Goal: Task Accomplishment & Management: Complete application form

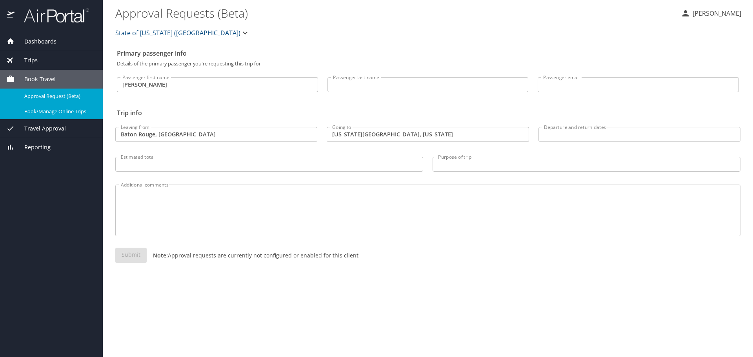
click at [67, 115] on span "Book/Manage Online Trips" at bounding box center [58, 111] width 69 height 7
click at [579, 142] on input "Departure and return dates" at bounding box center [639, 134] width 202 height 15
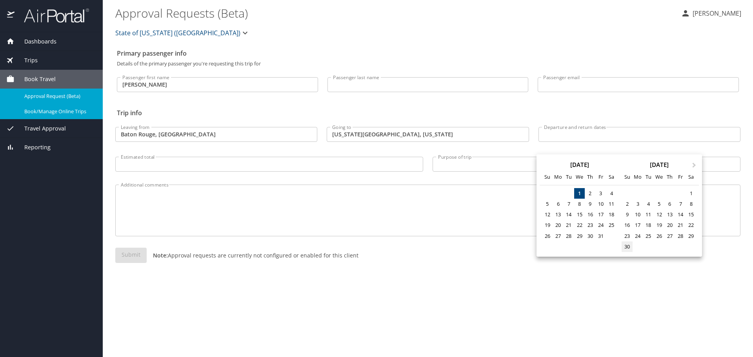
click at [632, 252] on div "30" at bounding box center [626, 246] width 11 height 11
click at [694, 164] on span "Next Month" at bounding box center [694, 165] width 0 height 9
click at [664, 199] on div "3" at bounding box center [658, 193] width 11 height 11
type input "[DATE] 🠦 [DATE]"
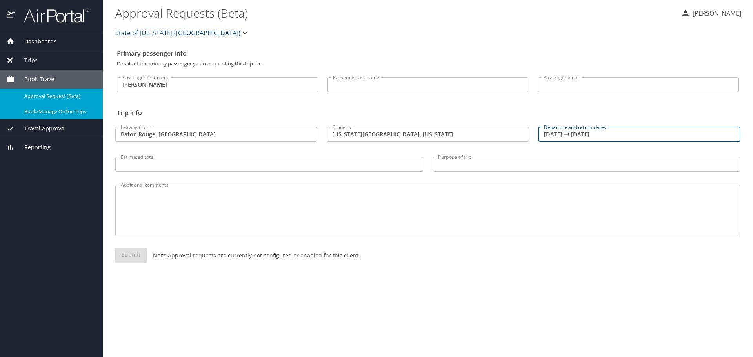
click at [217, 172] on input "Estimated total" at bounding box center [269, 164] width 308 height 15
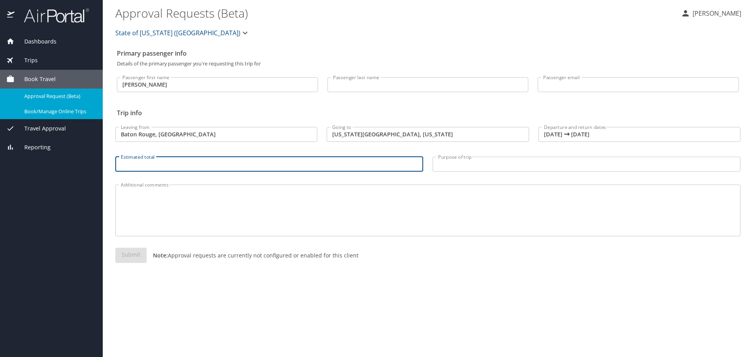
click at [463, 172] on input "Purpose of trip" at bounding box center [586, 164] width 308 height 15
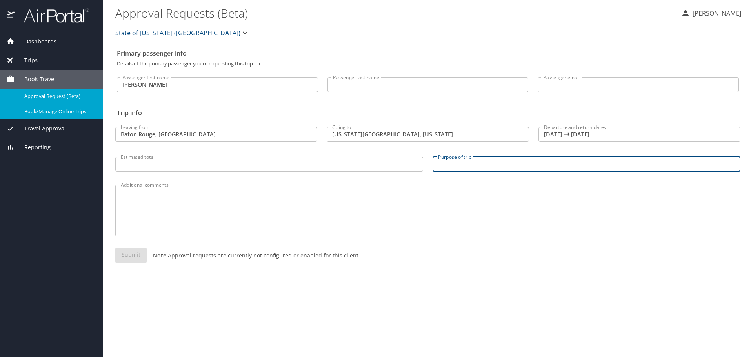
click at [278, 229] on textarea "Additional comments" at bounding box center [428, 210] width 614 height 37
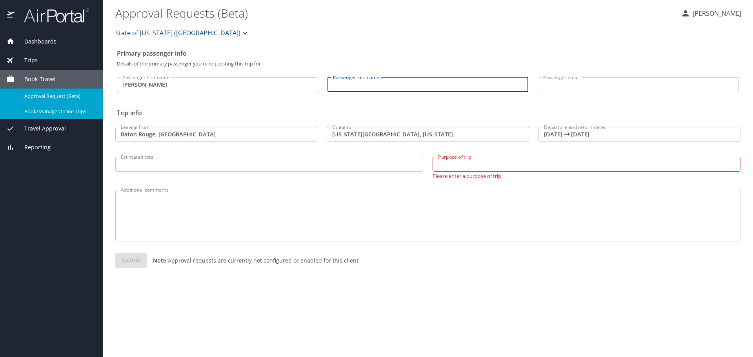
click at [426, 92] on input "Passenger last name" at bounding box center [427, 84] width 201 height 15
type input "[PERSON_NAME]"
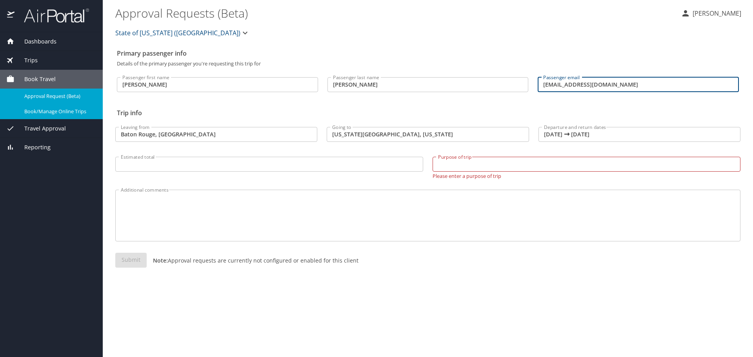
drag, startPoint x: 626, startPoint y: 89, endPoint x: 530, endPoint y: 89, distance: 95.6
click at [530, 89] on div "Passenger first name [PERSON_NAME] first name Passenger last name [PERSON_NAME]…" at bounding box center [427, 82] width 631 height 33
type input "[PERSON_NAME][EMAIL_ADDRESS][PERSON_NAME][DOMAIN_NAME]"
click at [479, 172] on input "Purpose of trip" at bounding box center [586, 164] width 308 height 15
type input "PLC at [GEOGRAPHIC_DATA]"
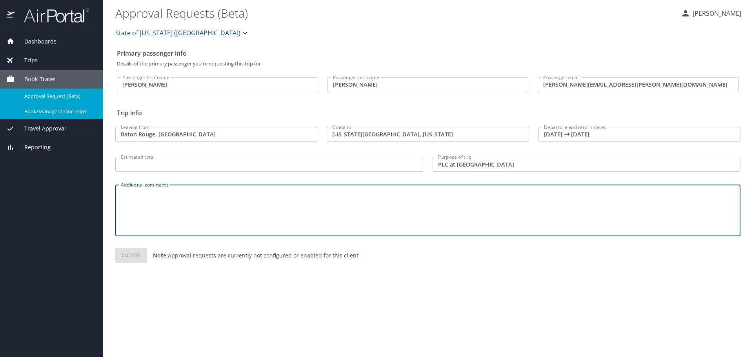
click at [151, 229] on textarea "Additional comments" at bounding box center [428, 210] width 614 height 37
click at [130, 276] on div "Submit Note: Approval requests are currently not configured or enabled for this…" at bounding box center [427, 262] width 625 height 28
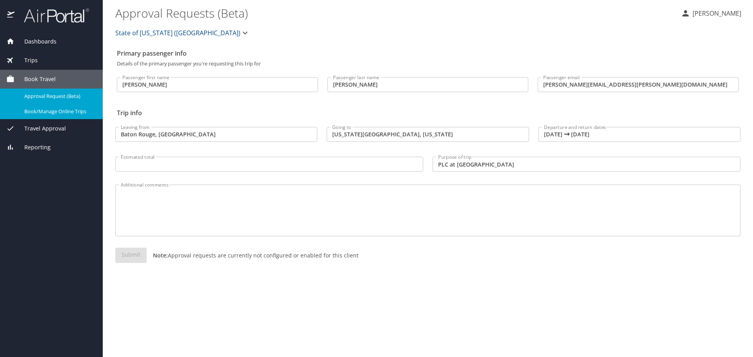
click at [176, 172] on input "Estimated total" at bounding box center [269, 164] width 308 height 15
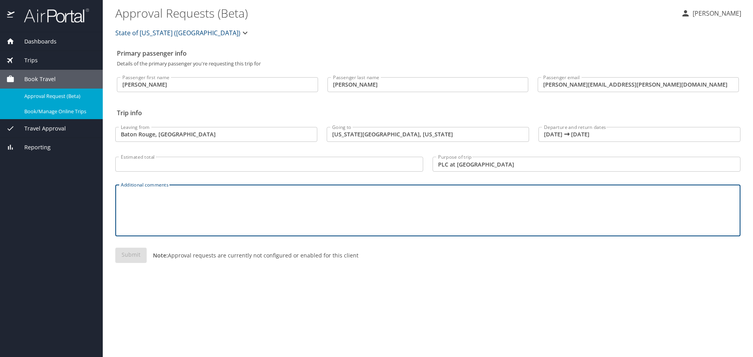
click at [251, 227] on textarea "Additional comments" at bounding box center [428, 210] width 614 height 37
click at [241, 229] on textarea "Additional comments" at bounding box center [428, 210] width 614 height 37
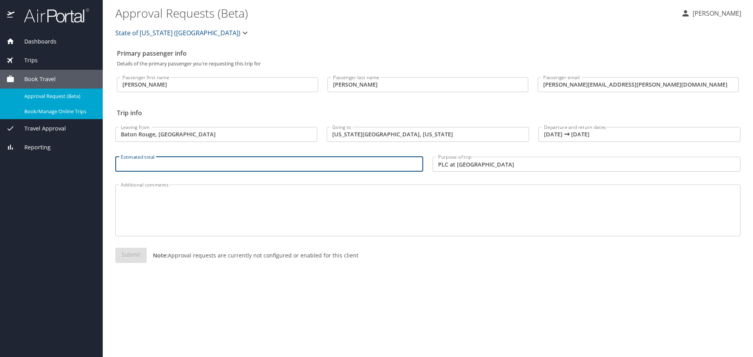
click at [151, 172] on input "Estimated total" at bounding box center [269, 164] width 308 height 15
type input "600.00"
click at [149, 225] on textarea "Additional comments" at bounding box center [428, 210] width 614 height 37
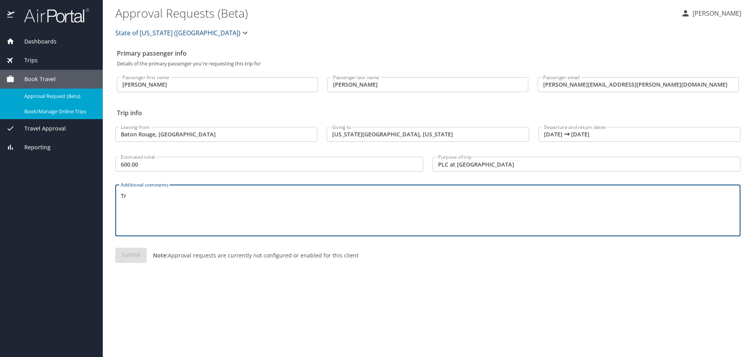
type textarea "T"
type textarea "Roundtrip travel"
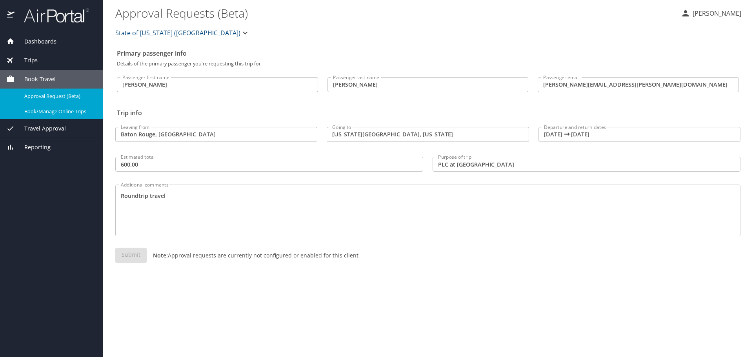
click at [136, 276] on div "Submit Note: Approval requests are currently not configured or enabled for this…" at bounding box center [427, 262] width 625 height 28
click at [66, 115] on span "Book/Manage Online Trips" at bounding box center [58, 111] width 69 height 7
